Goal: Information Seeking & Learning: Learn about a topic

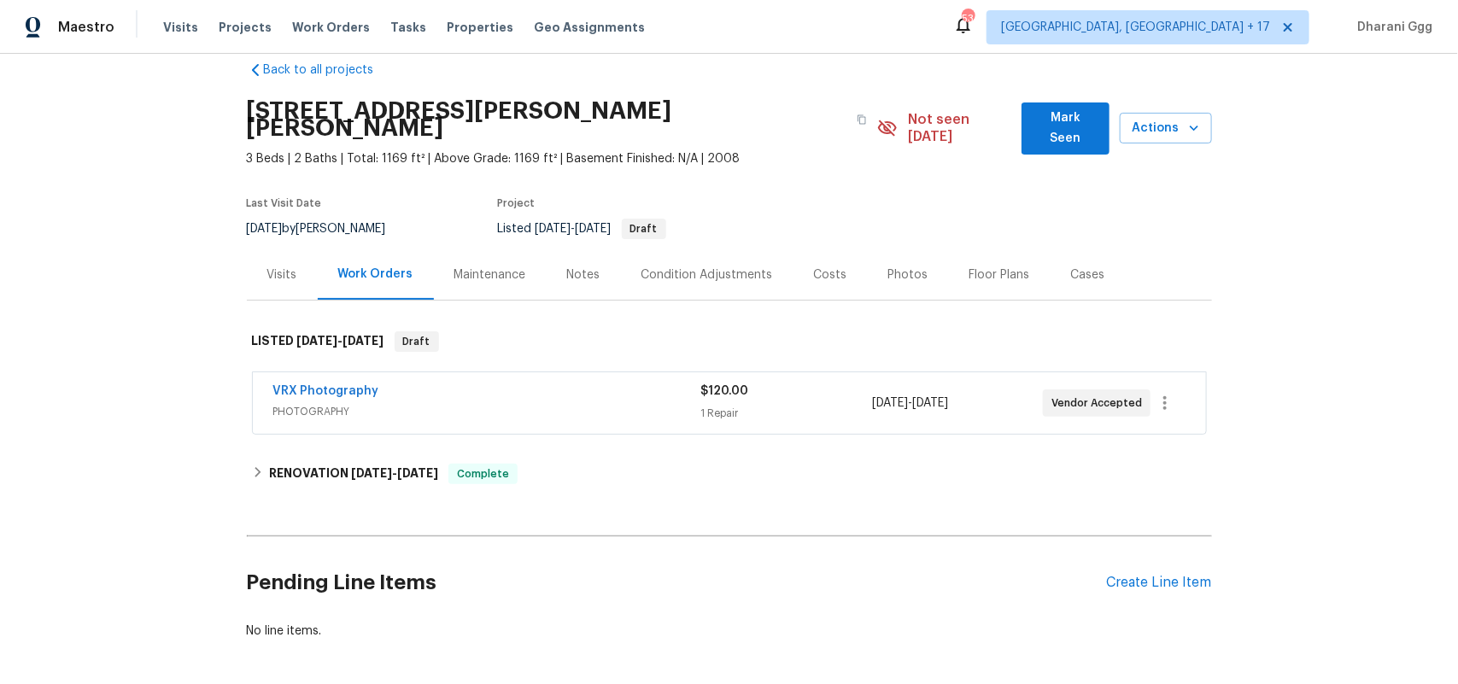
scroll to position [97, 0]
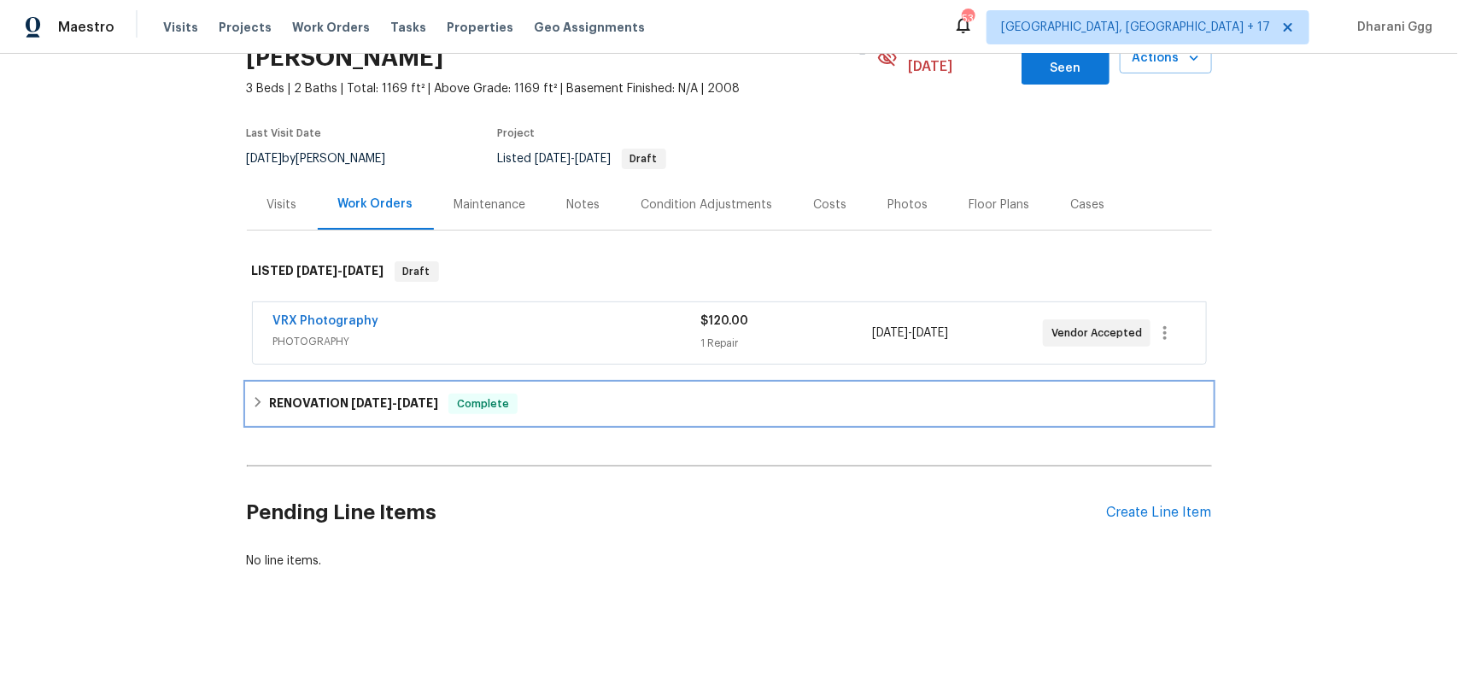
click at [378, 394] on h6 "RENOVATION [DATE] - [DATE]" at bounding box center [353, 404] width 169 height 21
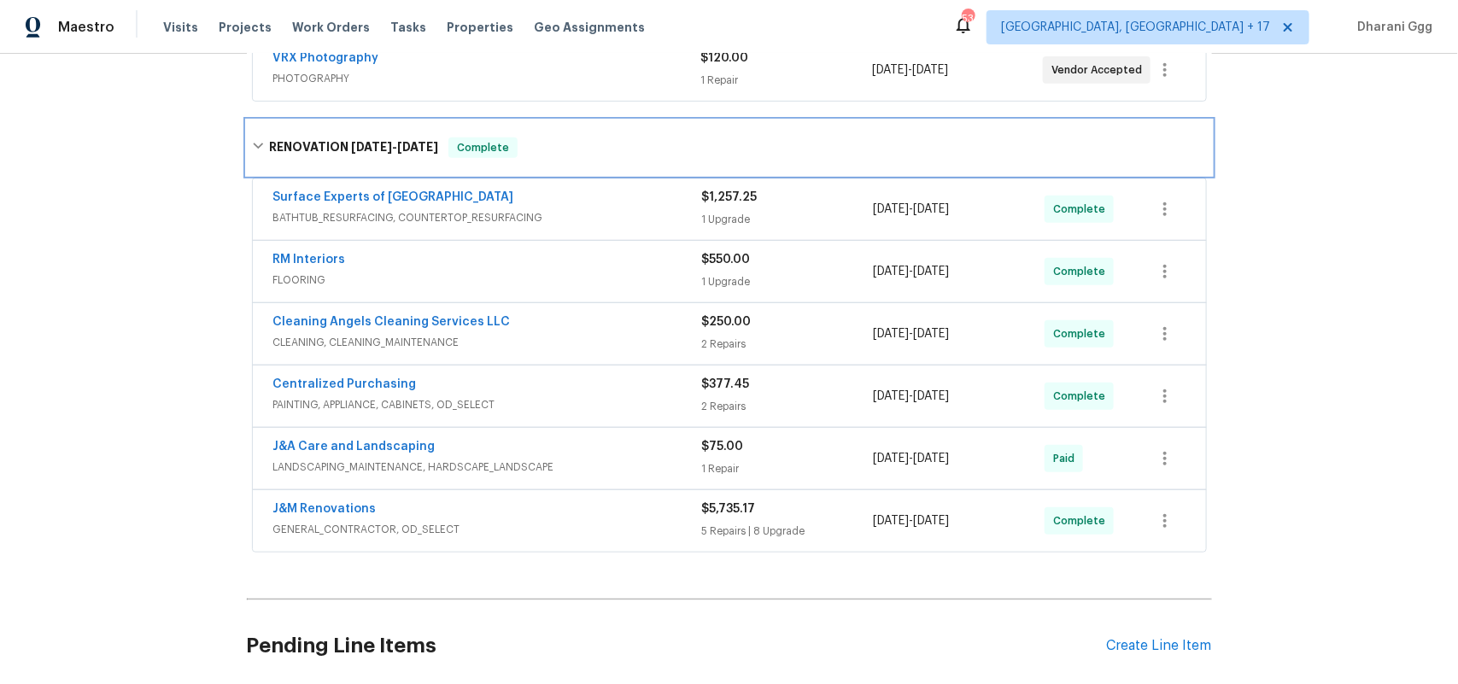
scroll to position [310, 0]
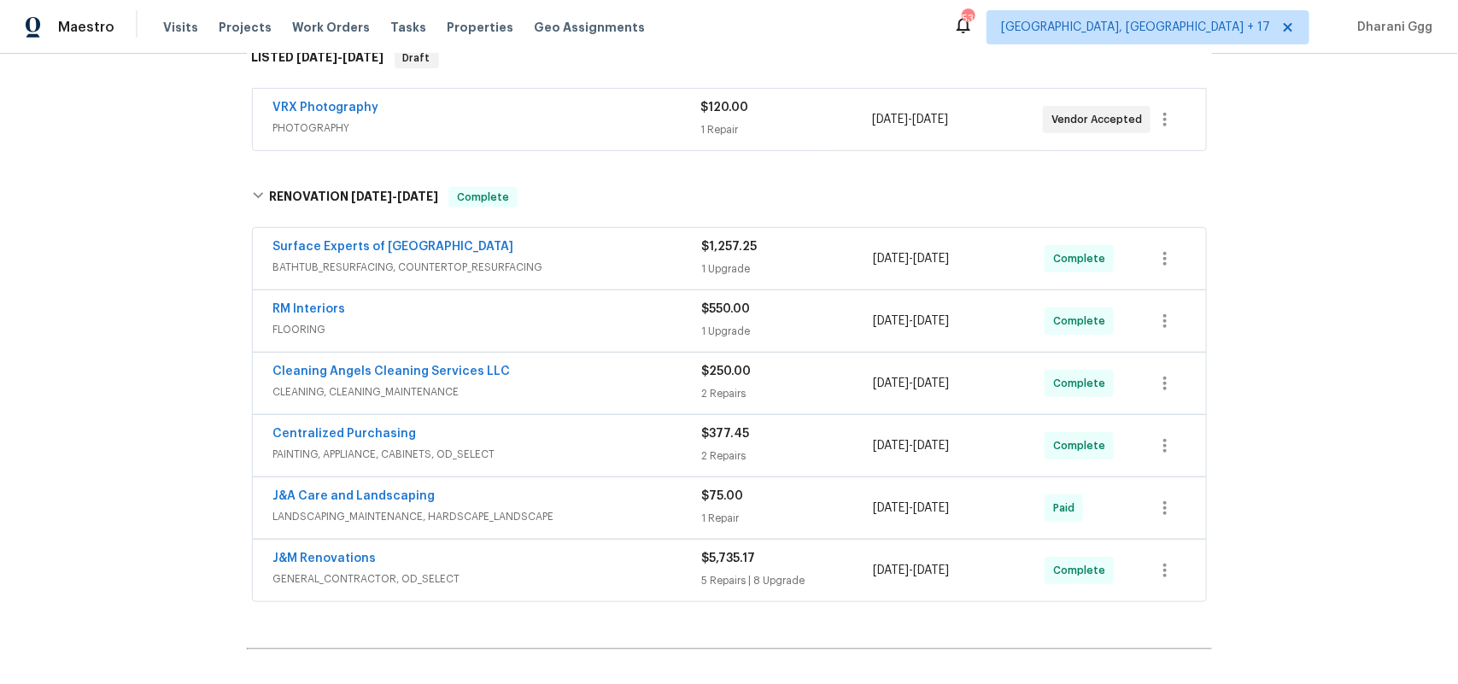
click at [764, 261] on div "1 Upgrade" at bounding box center [788, 269] width 172 height 17
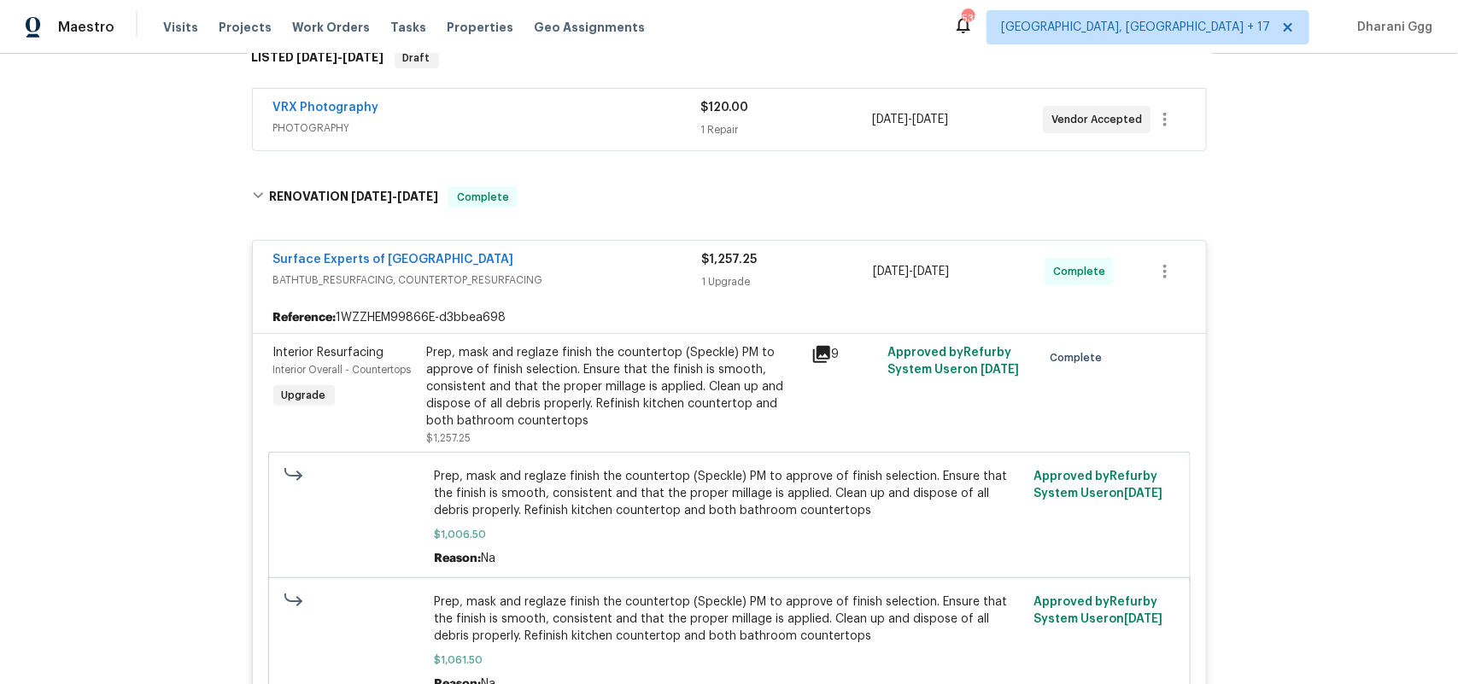
click at [813, 346] on icon at bounding box center [821, 354] width 17 height 17
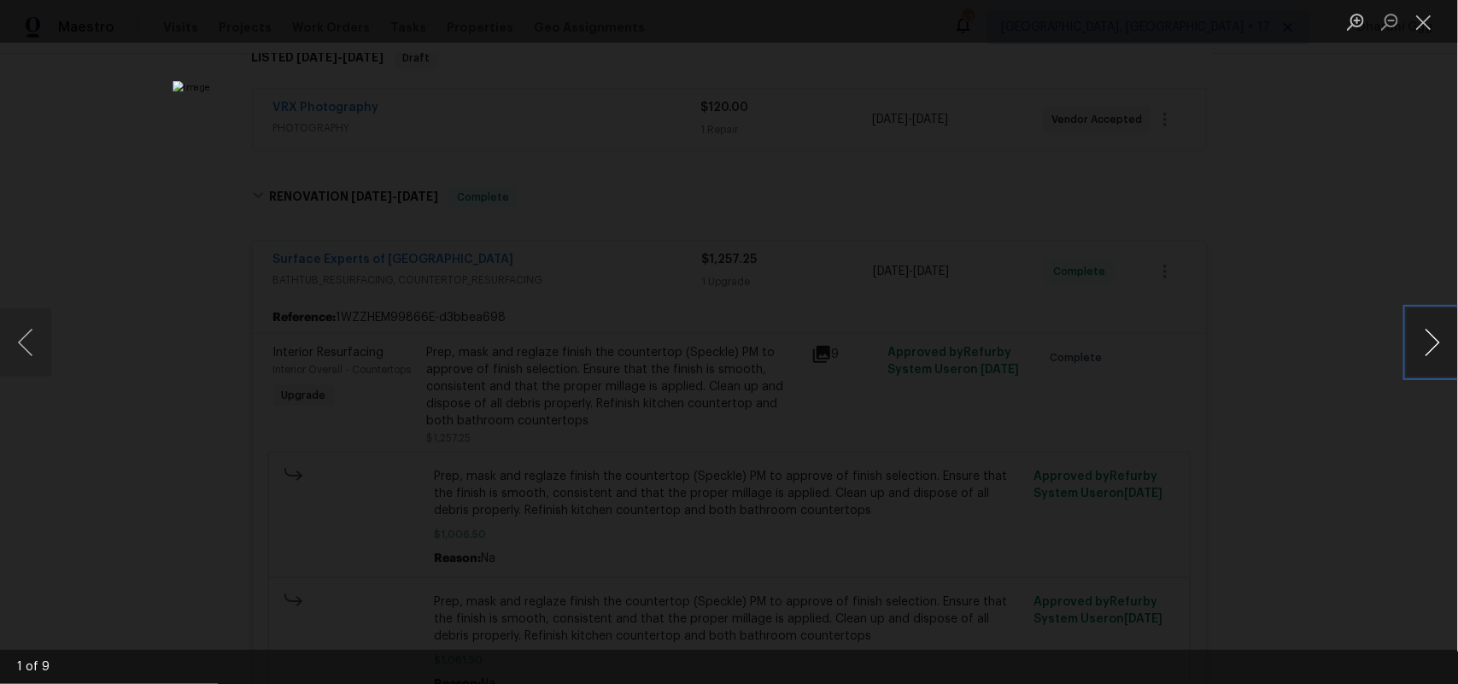
click at [1431, 333] on button "Next image" at bounding box center [1432, 342] width 51 height 68
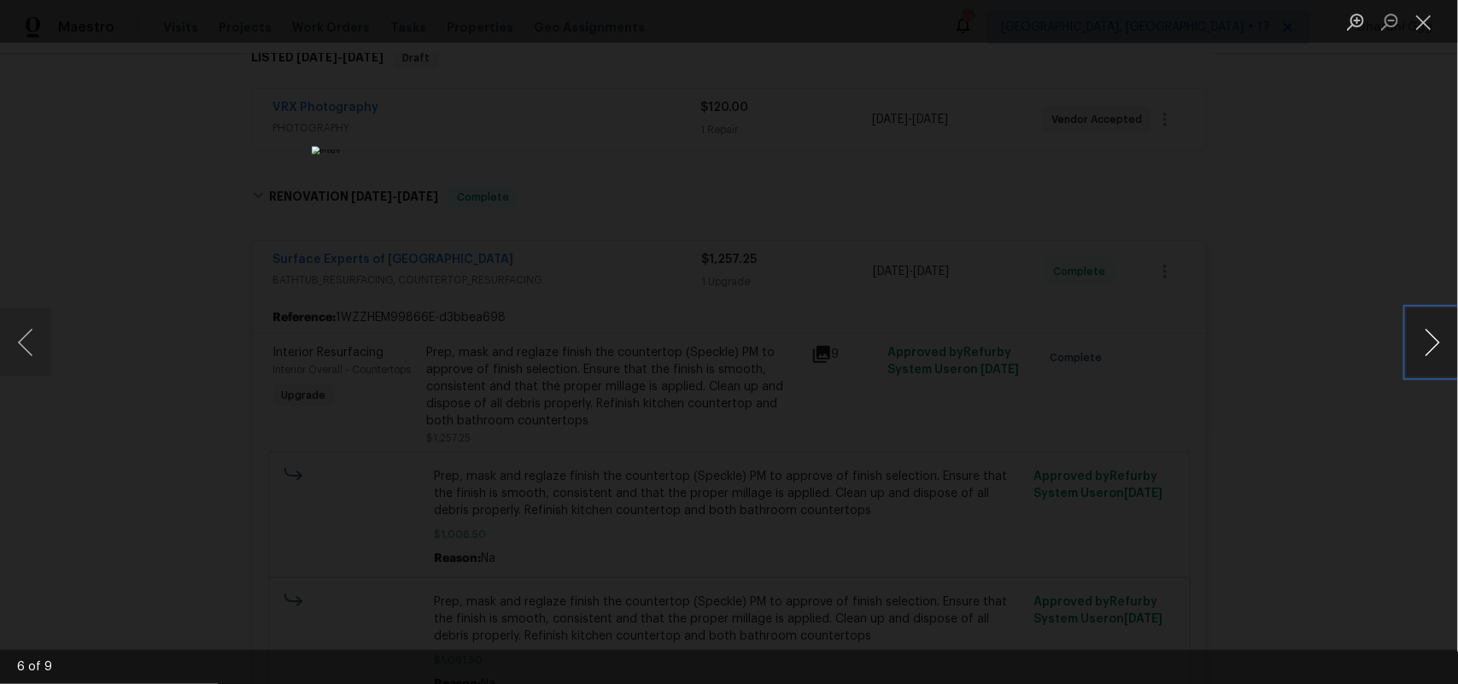
click at [1431, 333] on button "Next image" at bounding box center [1432, 342] width 51 height 68
click at [1418, 26] on button "Close lightbox" at bounding box center [1424, 22] width 34 height 30
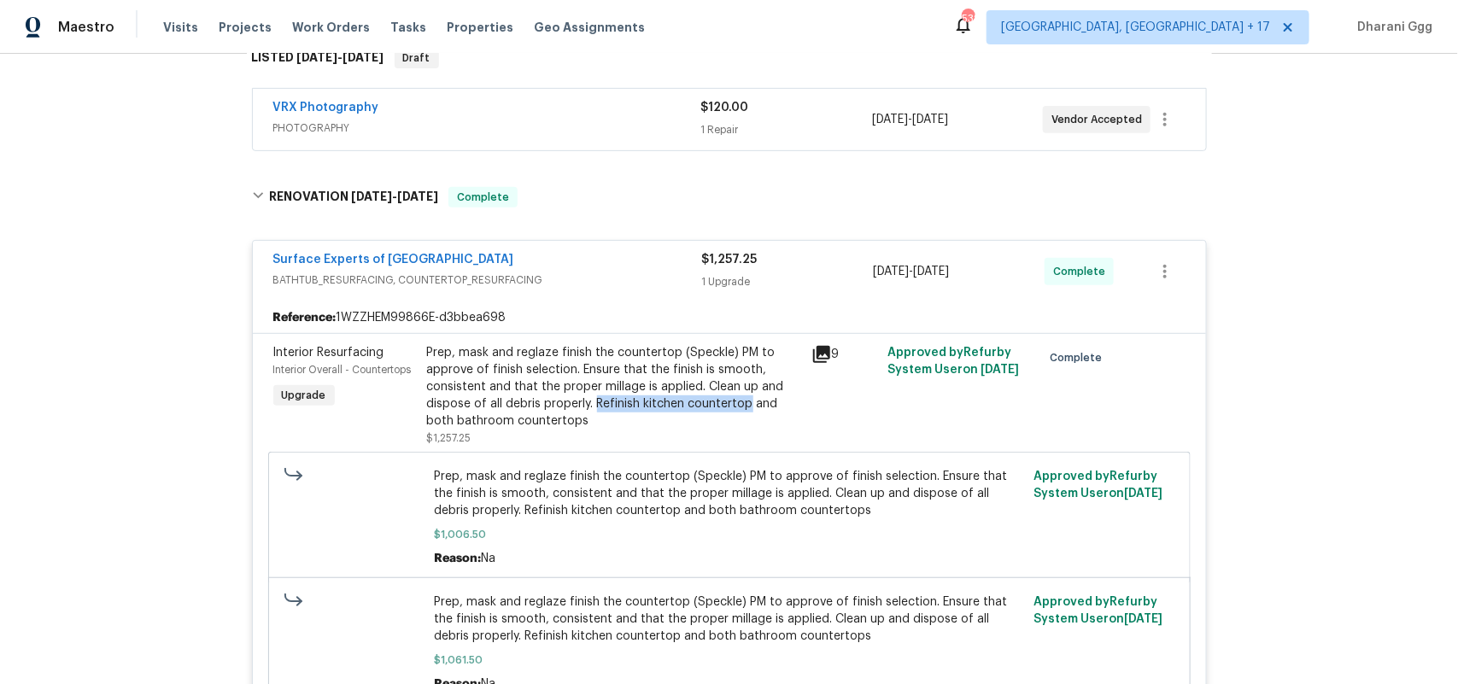
drag, startPoint x: 588, startPoint y: 382, endPoint x: 743, endPoint y: 391, distance: 155.7
click at [743, 391] on div "Prep, mask and reglaze finish the countertop (Speckle) PM to approve of finish …" at bounding box center [614, 386] width 374 height 85
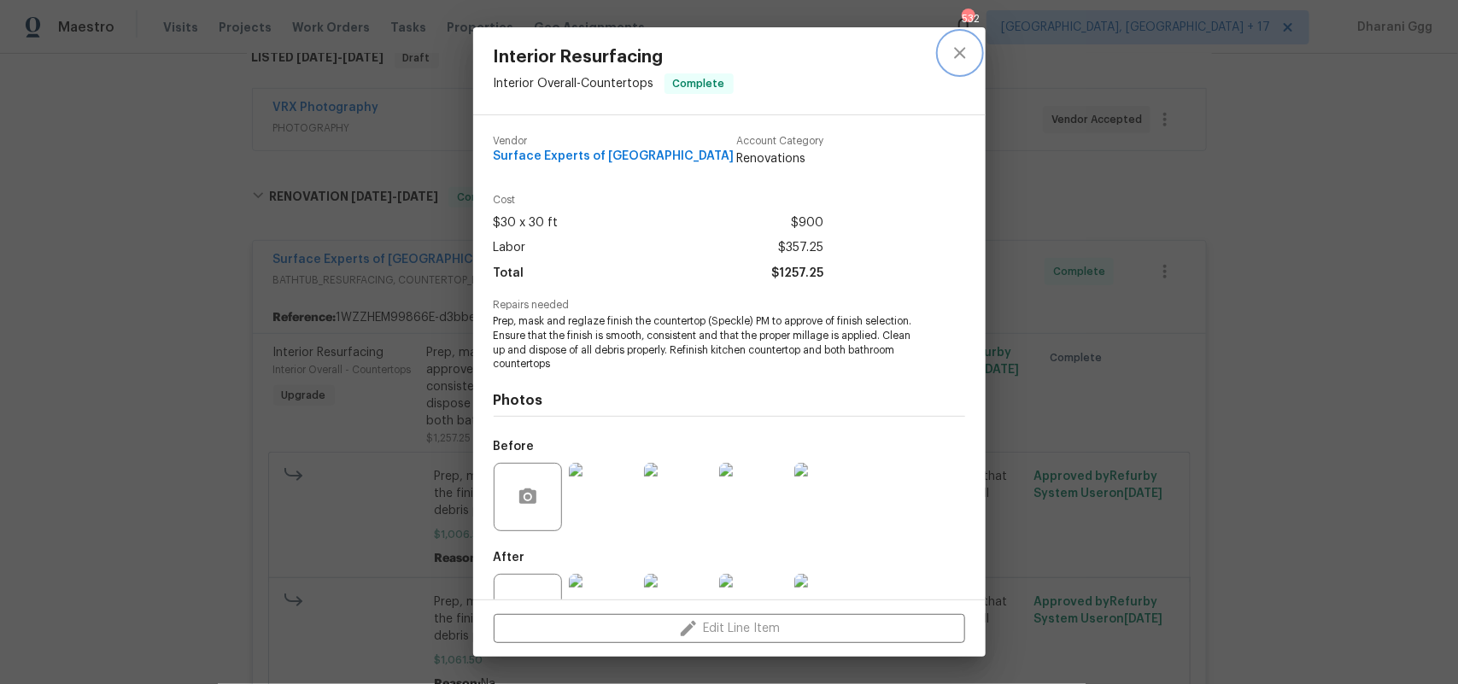
click at [950, 56] on icon "close" at bounding box center [960, 53] width 21 height 21
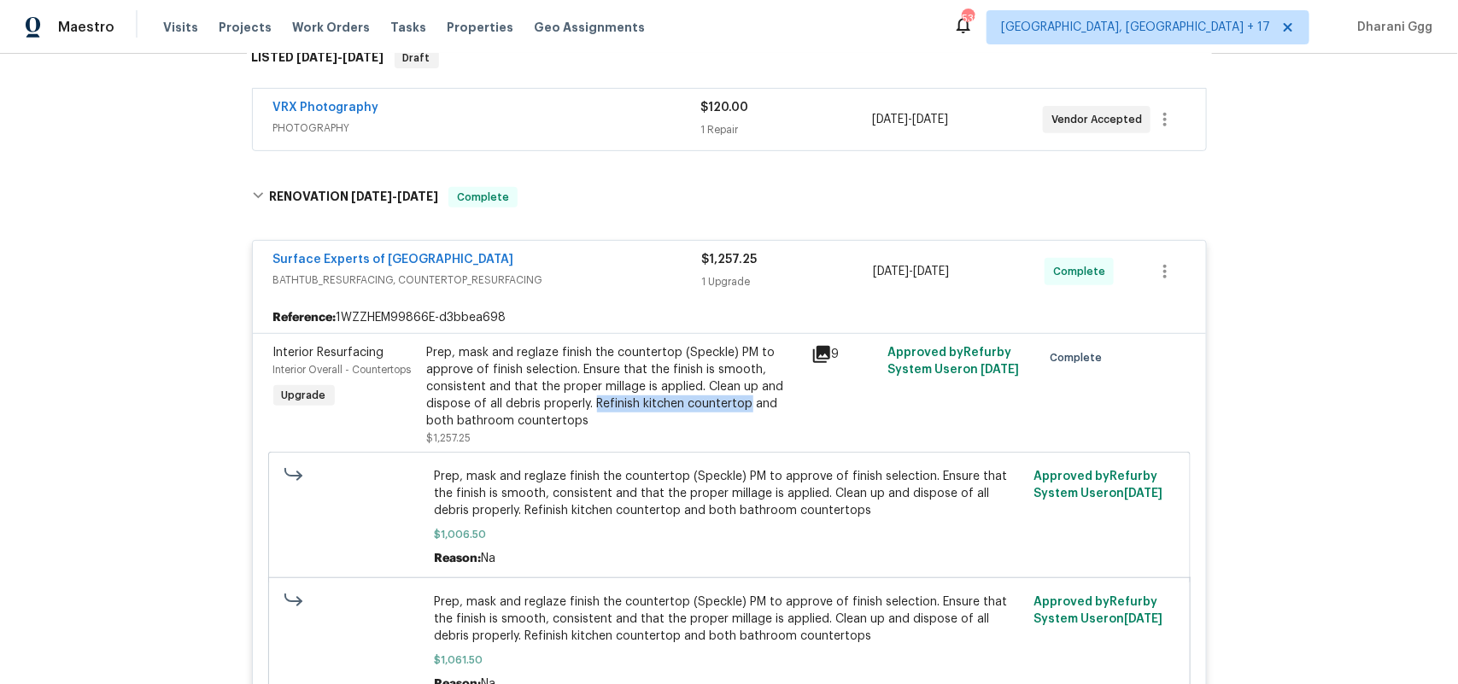
copy div "Refinish kitchen countertop"
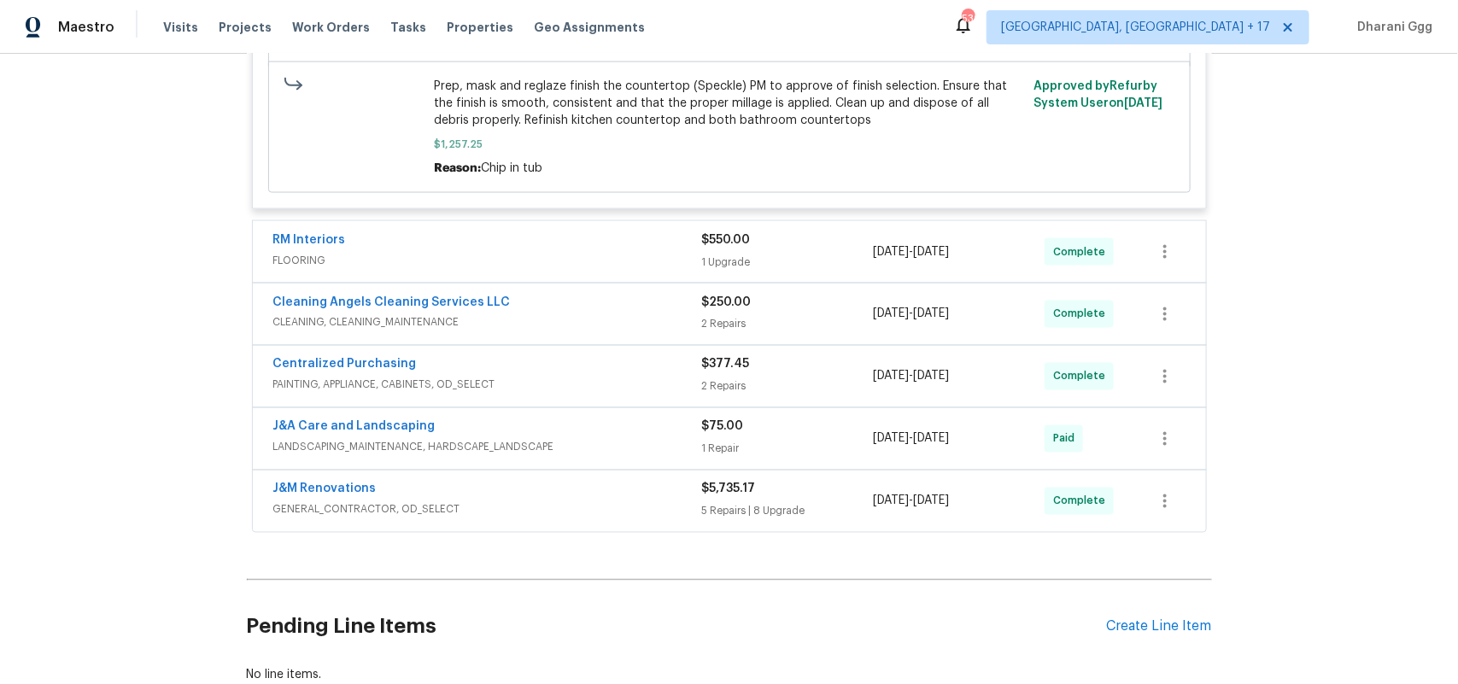
scroll to position [1210, 0]
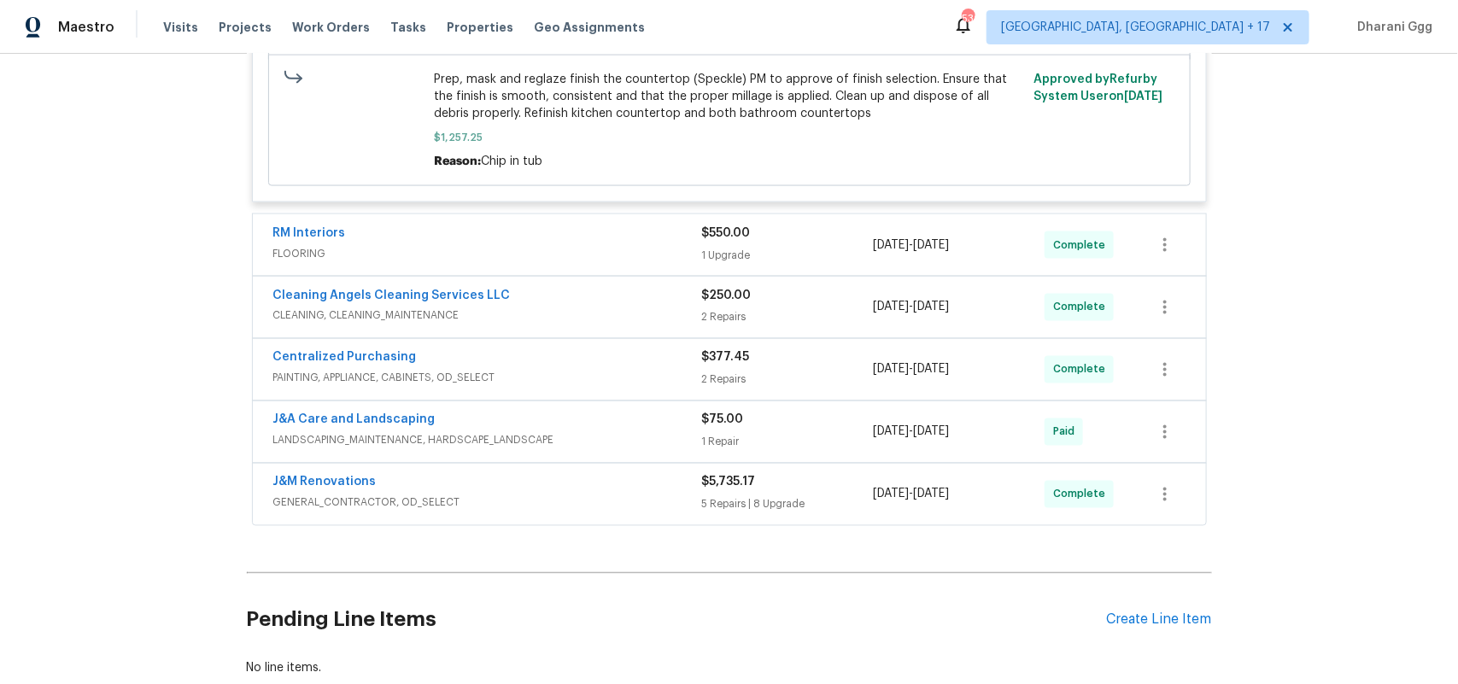
click at [811, 248] on div "1 Upgrade" at bounding box center [788, 255] width 172 height 17
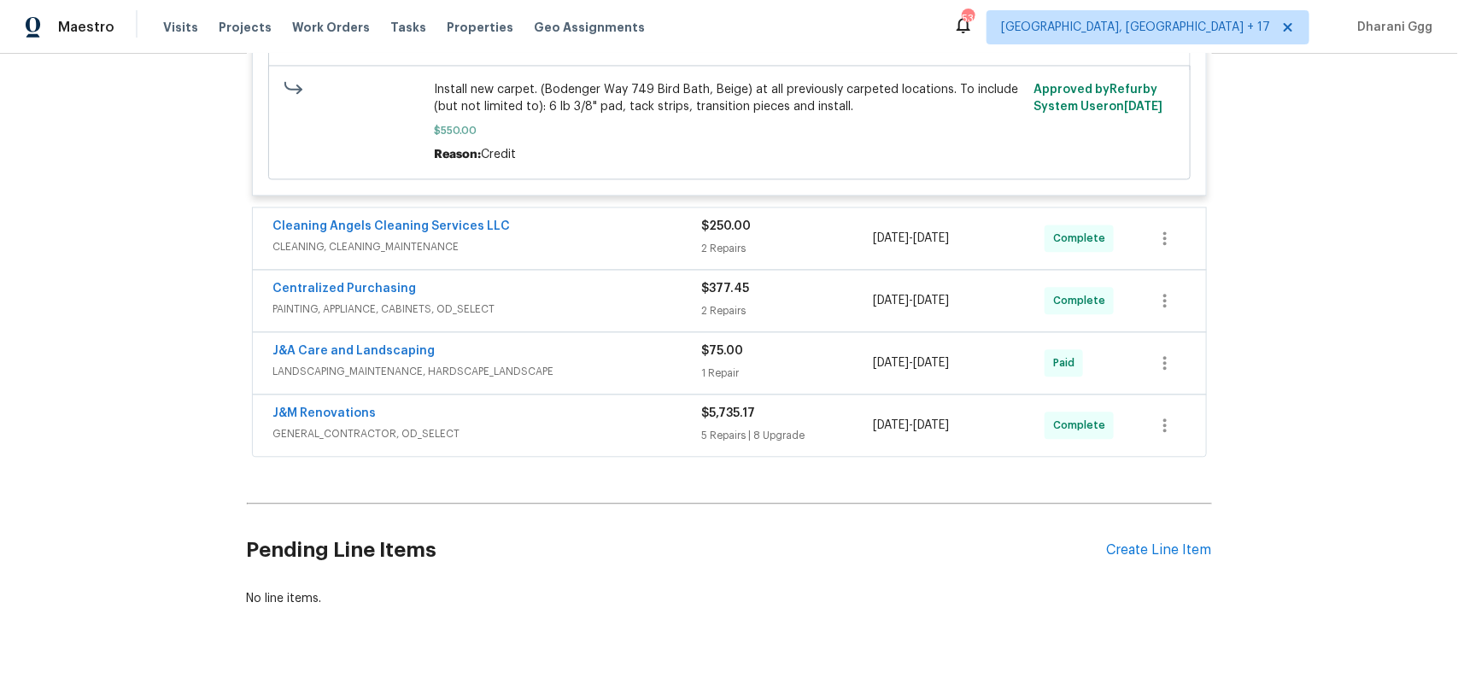
scroll to position [1688, 0]
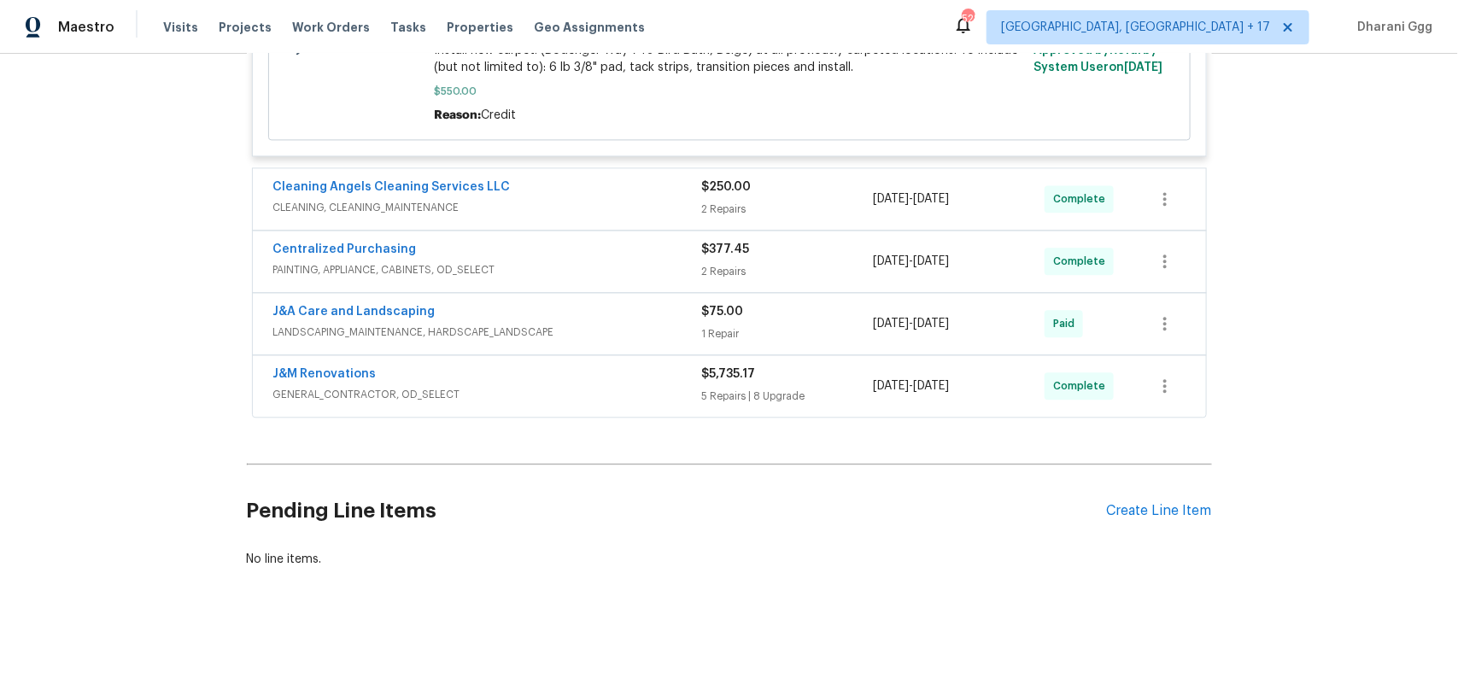
click at [741, 388] on div "5 Repairs | 8 Upgrade" at bounding box center [788, 396] width 172 height 17
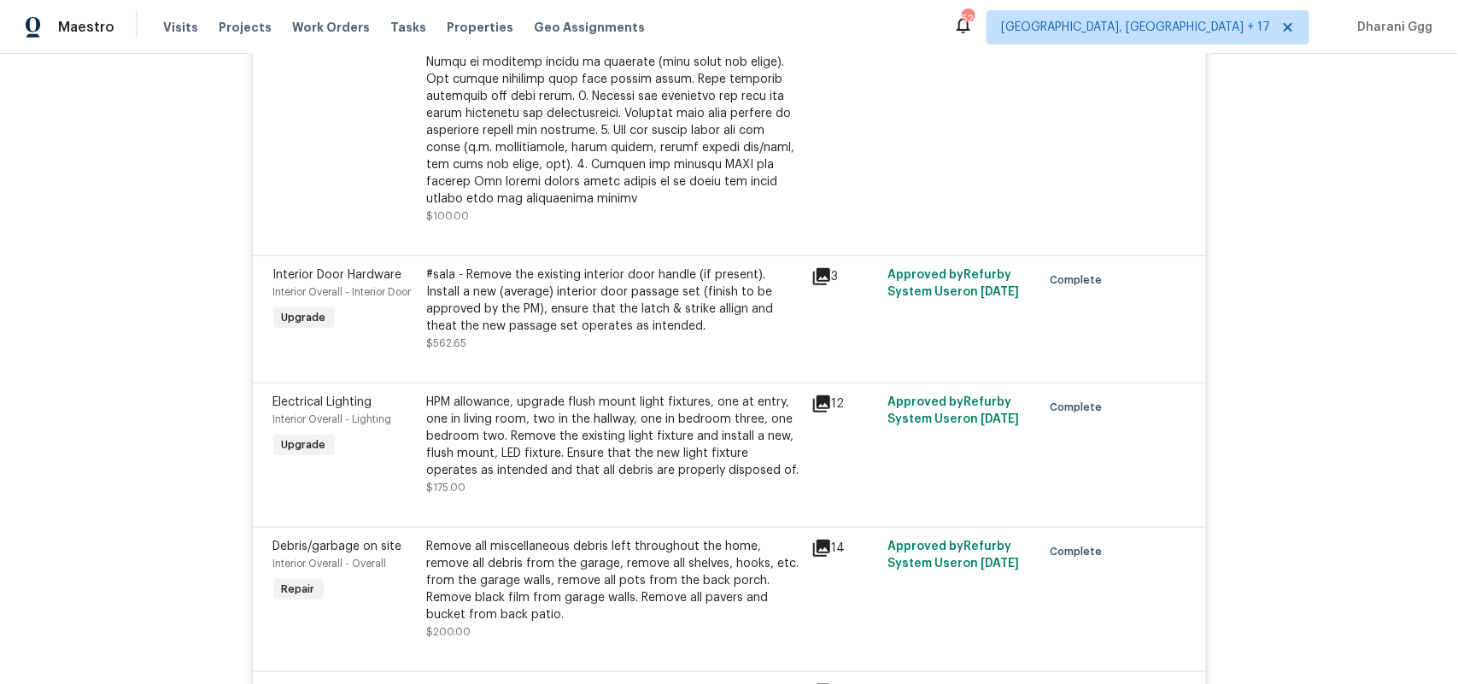
scroll to position [3494, 0]
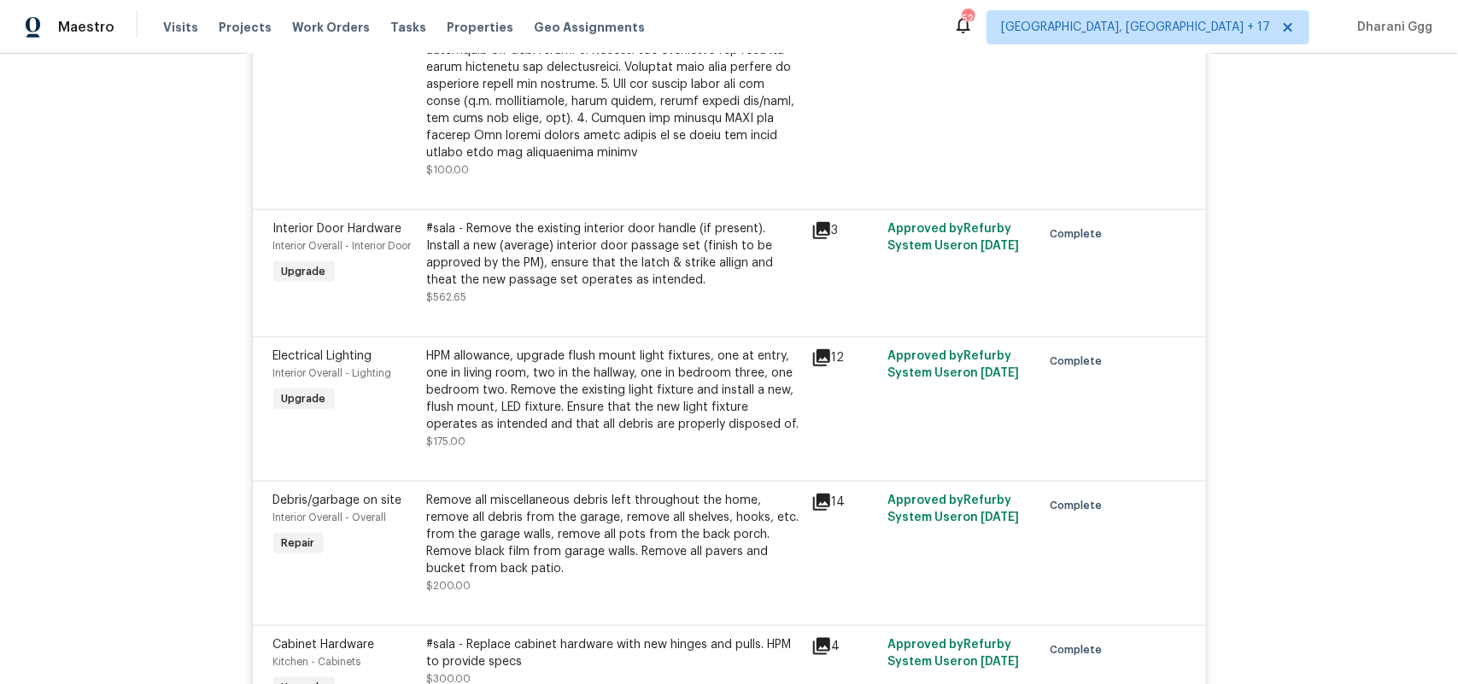
click at [575, 220] on div "#sala - Remove the existing interior door handle (if present). Install a new (a…" at bounding box center [614, 254] width 374 height 68
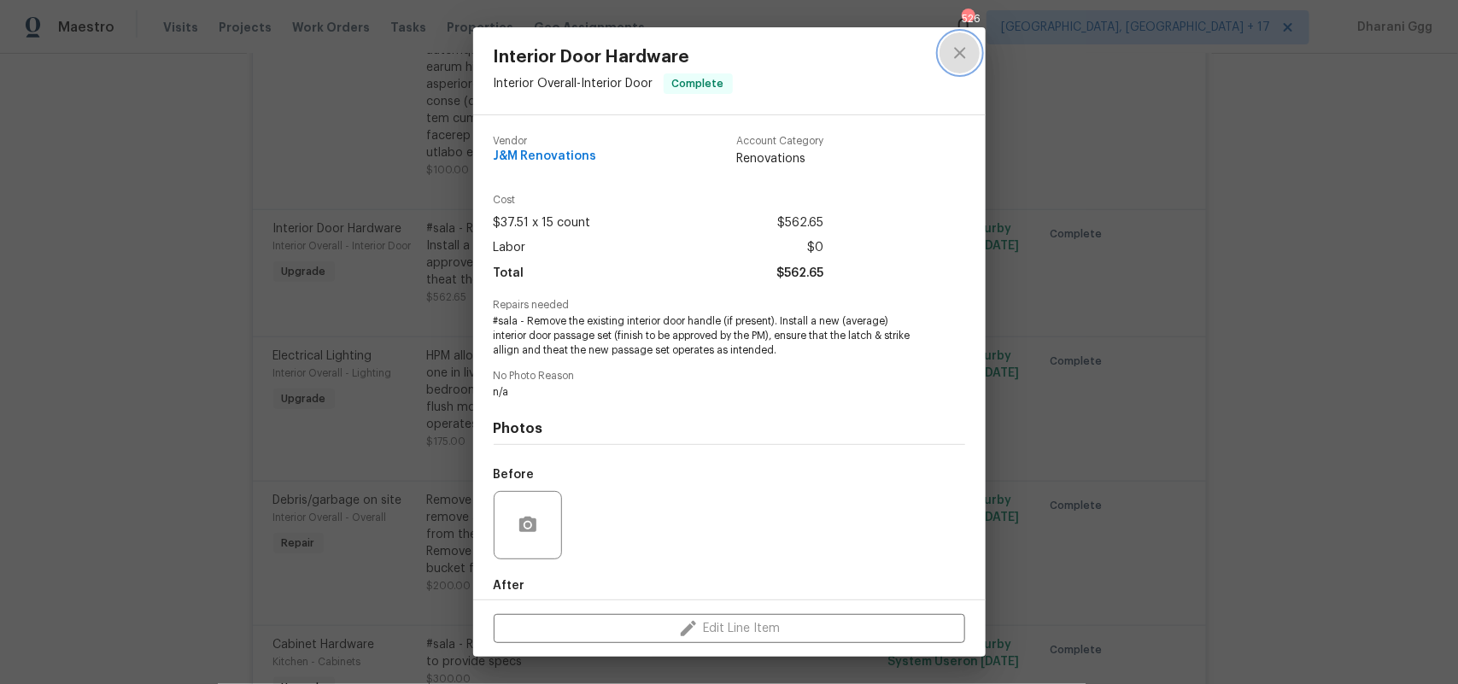
click at [954, 44] on icon "close" at bounding box center [960, 53] width 21 height 21
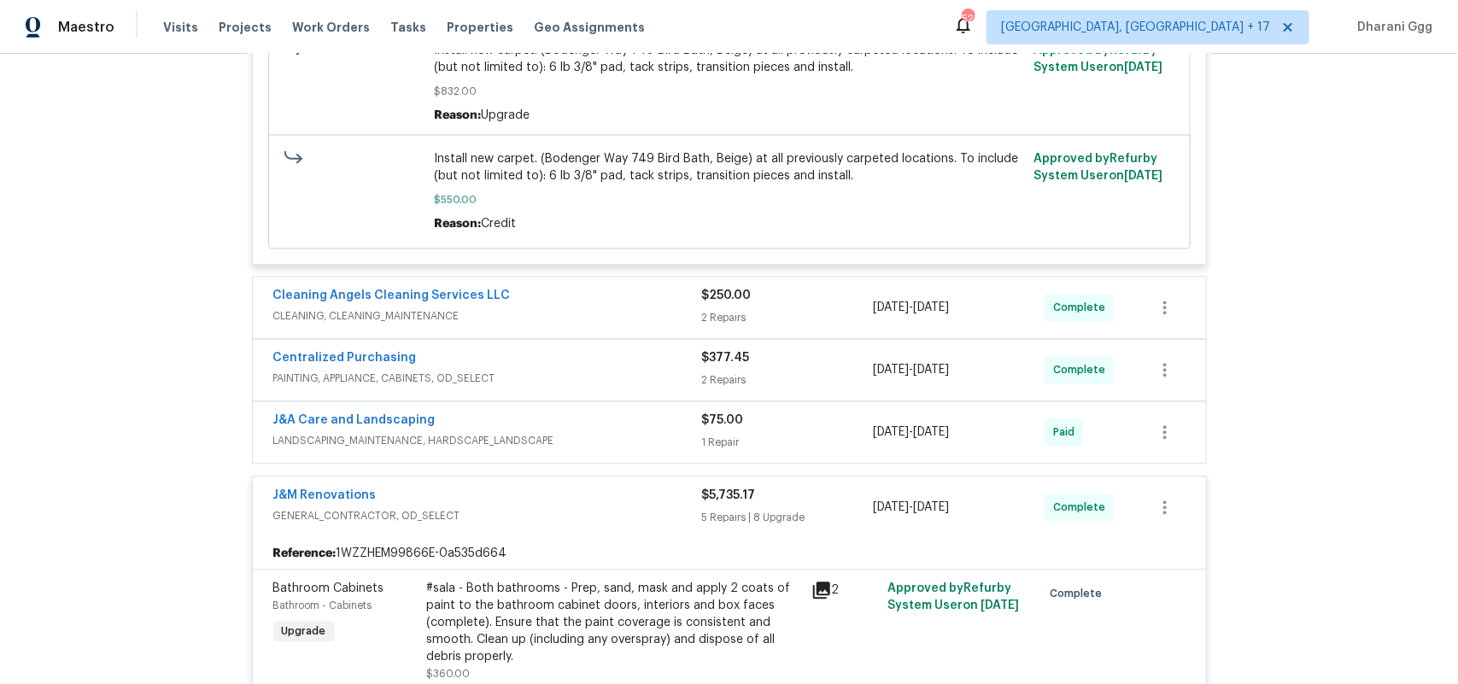
scroll to position [1513, 0]
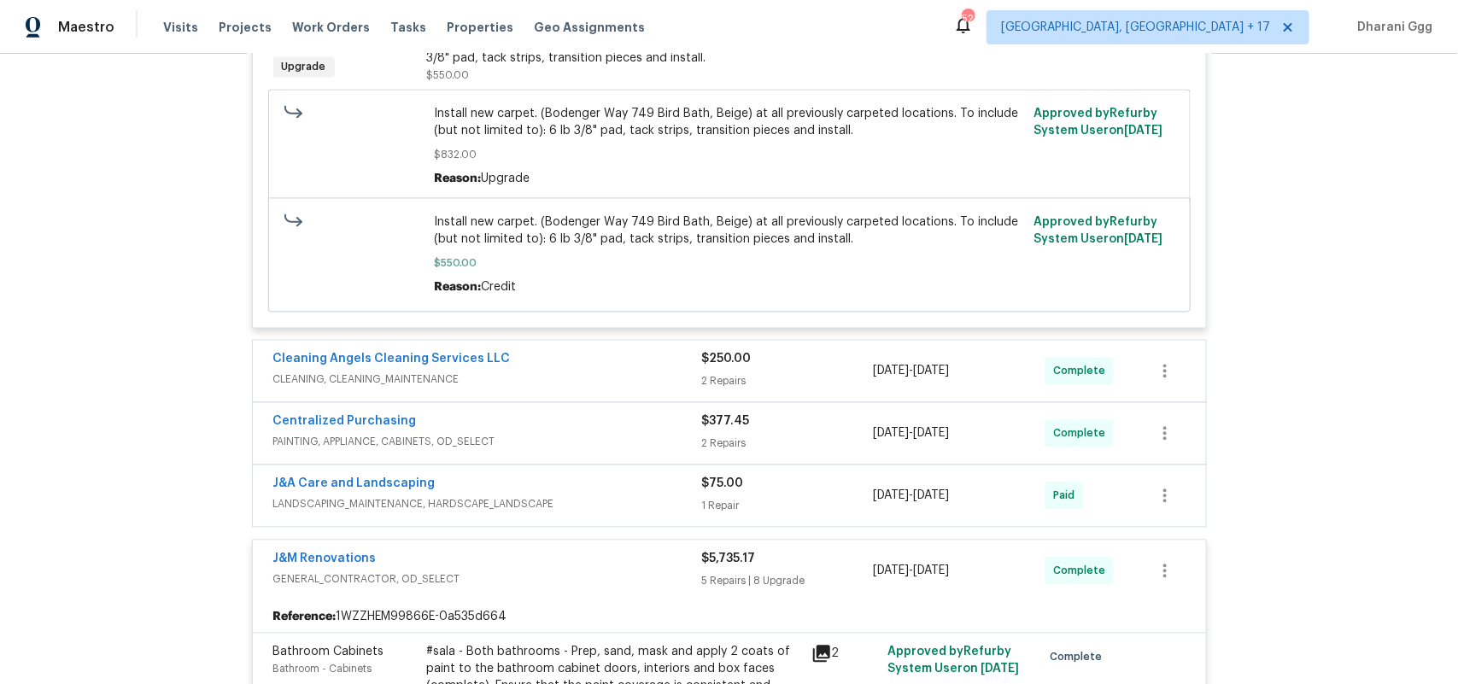
click at [794, 552] on div "$5,735.17" at bounding box center [788, 558] width 172 height 17
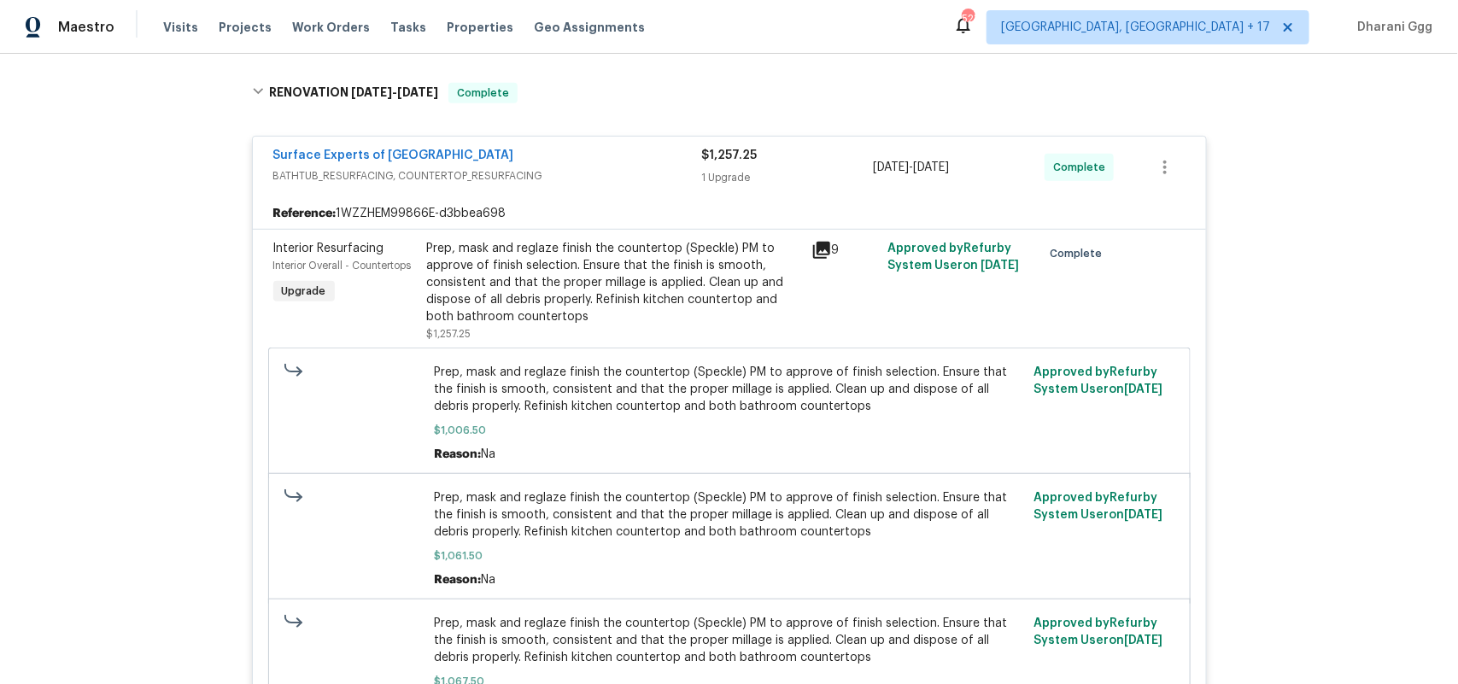
scroll to position [423, 0]
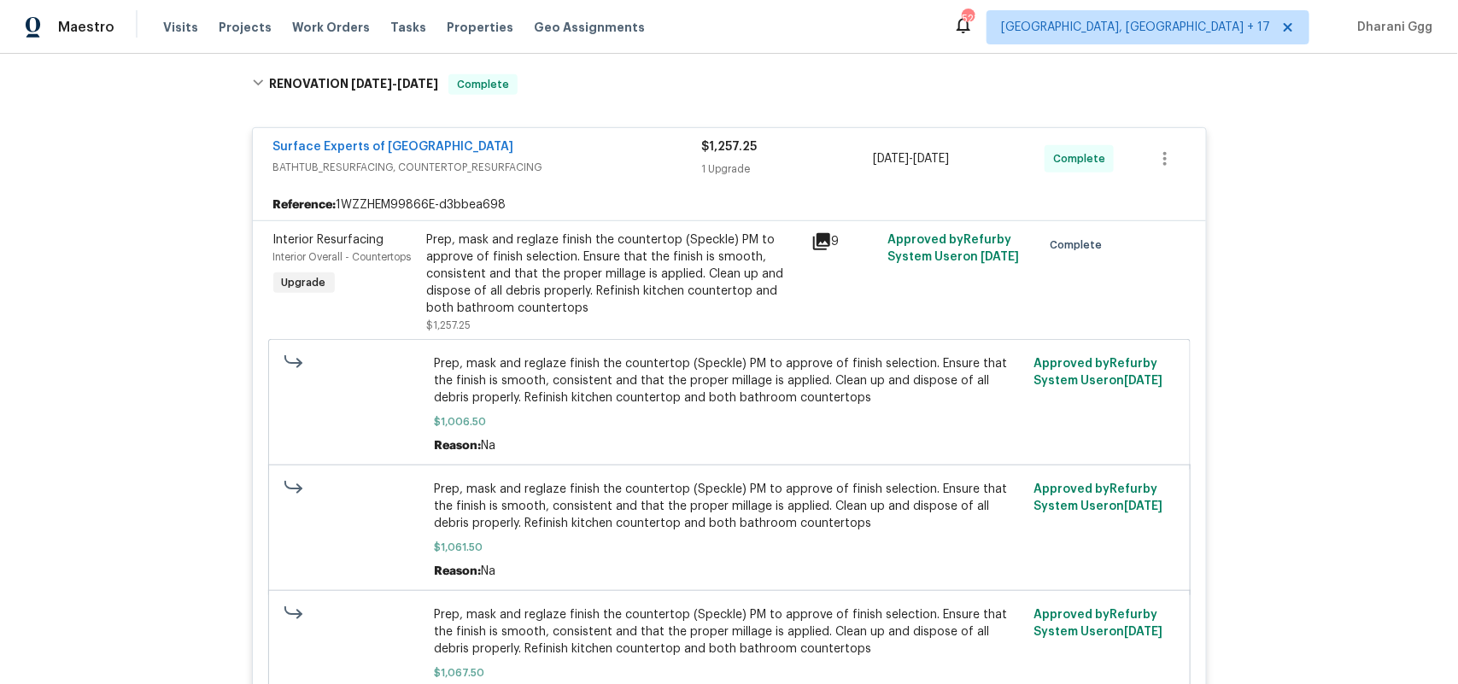
click at [548, 159] on span "BATHTUB_RESURFACING, COUNTERTOP_RESURFACING" at bounding box center [487, 167] width 429 height 17
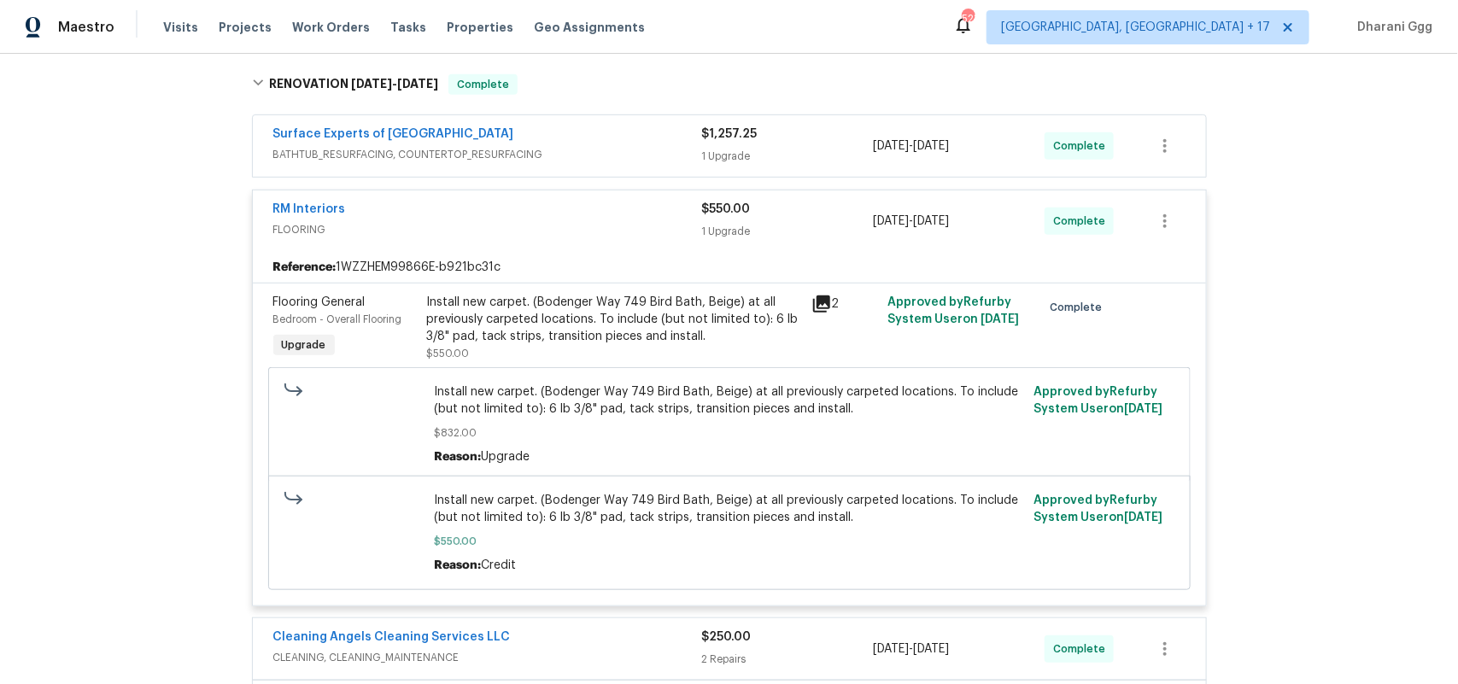
click at [616, 226] on div "RM Interiors FLOORING $550.00 1 Upgrade [DATE] - [DATE] Complete" at bounding box center [729, 221] width 953 height 62
click at [487, 201] on div "RM Interiors" at bounding box center [487, 211] width 429 height 21
